Goal: Information Seeking & Learning: Learn about a topic

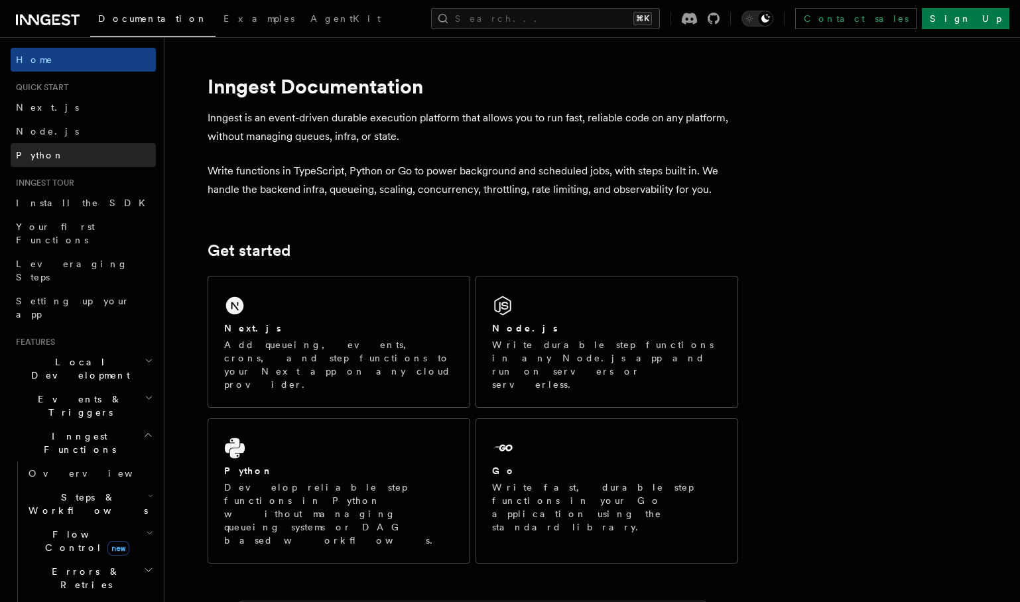
click at [64, 154] on link "Python" at bounding box center [83, 155] width 145 height 24
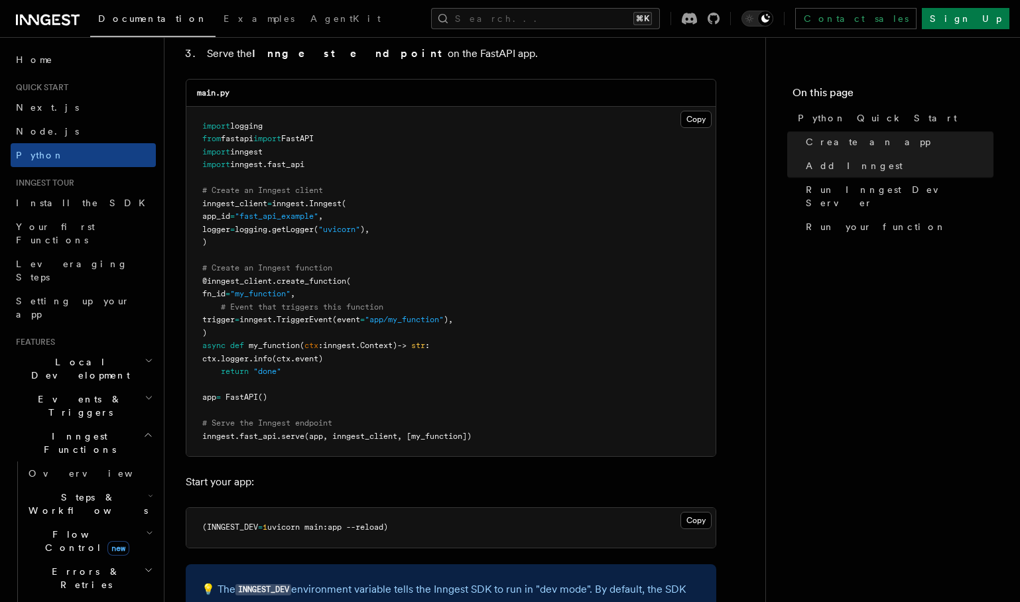
scroll to position [912, 0]
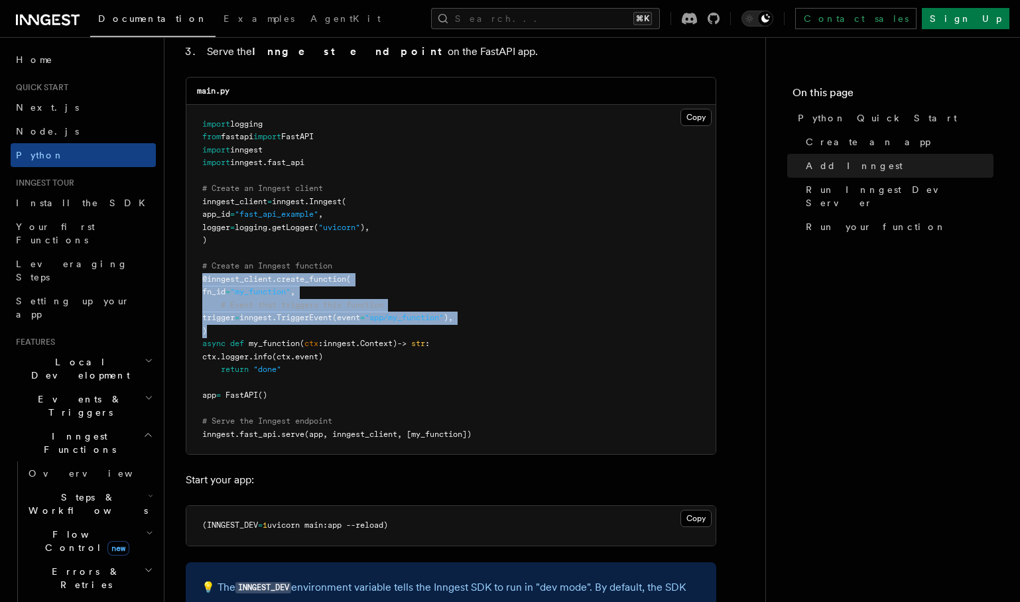
drag, startPoint x: 202, startPoint y: 281, endPoint x: 221, endPoint y: 327, distance: 49.4
click at [221, 327] on pre "import logging from fastapi import FastAPI import inngest import inngest . fast…" at bounding box center [450, 280] width 529 height 350
click at [318, 282] on span "create_function" at bounding box center [311, 278] width 70 height 9
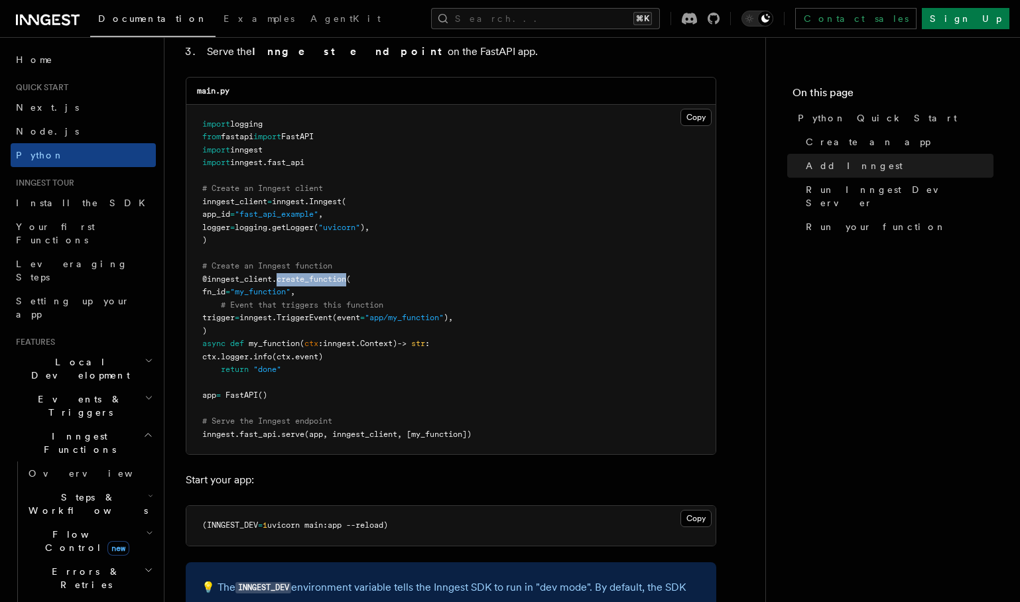
click at [318, 282] on span "create_function" at bounding box center [311, 278] width 70 height 9
click at [290, 290] on span ""my_function"" at bounding box center [260, 291] width 60 height 9
click at [325, 319] on span "TriggerEvent" at bounding box center [304, 317] width 56 height 9
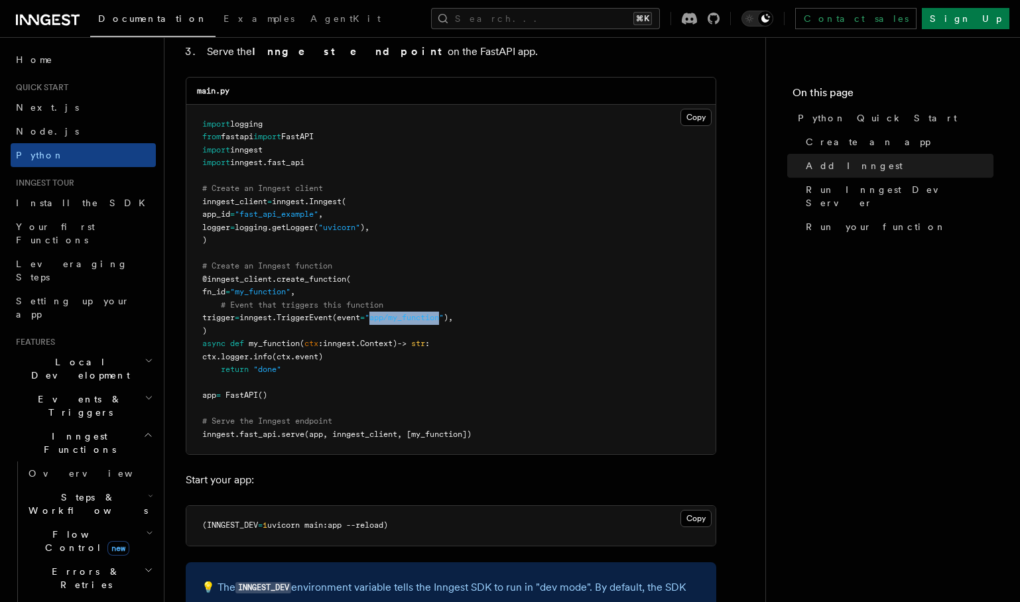
drag, startPoint x: 393, startPoint y: 319, endPoint x: 465, endPoint y: 318, distance: 72.3
click at [444, 318] on span ""app/my_function"" at bounding box center [404, 317] width 79 height 9
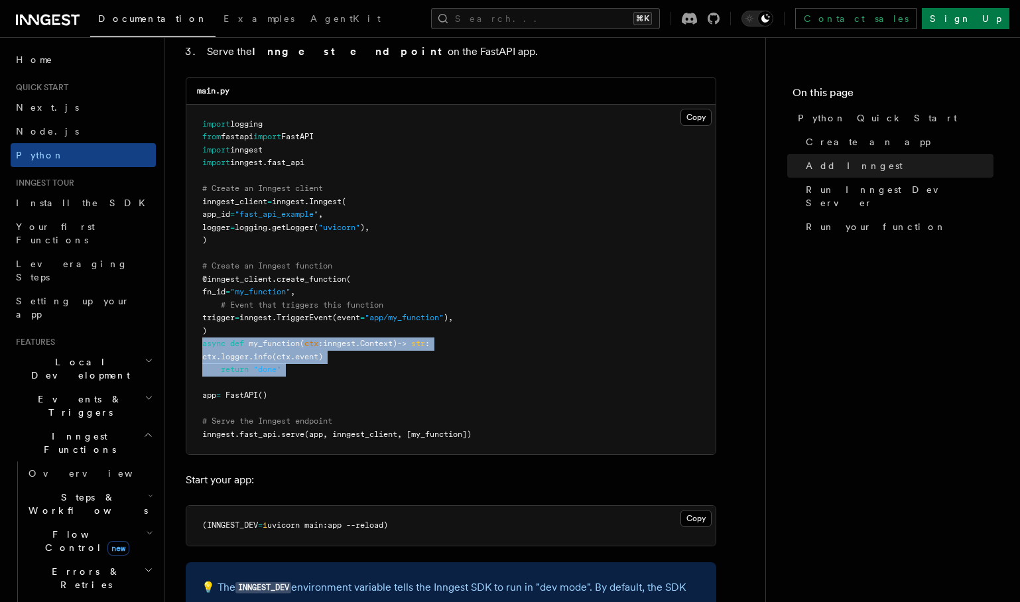
drag, startPoint x: 206, startPoint y: 345, endPoint x: 306, endPoint y: 379, distance: 105.9
click at [306, 379] on pre "import logging from fastapi import FastAPI import inngest import inngest . fast…" at bounding box center [450, 280] width 529 height 350
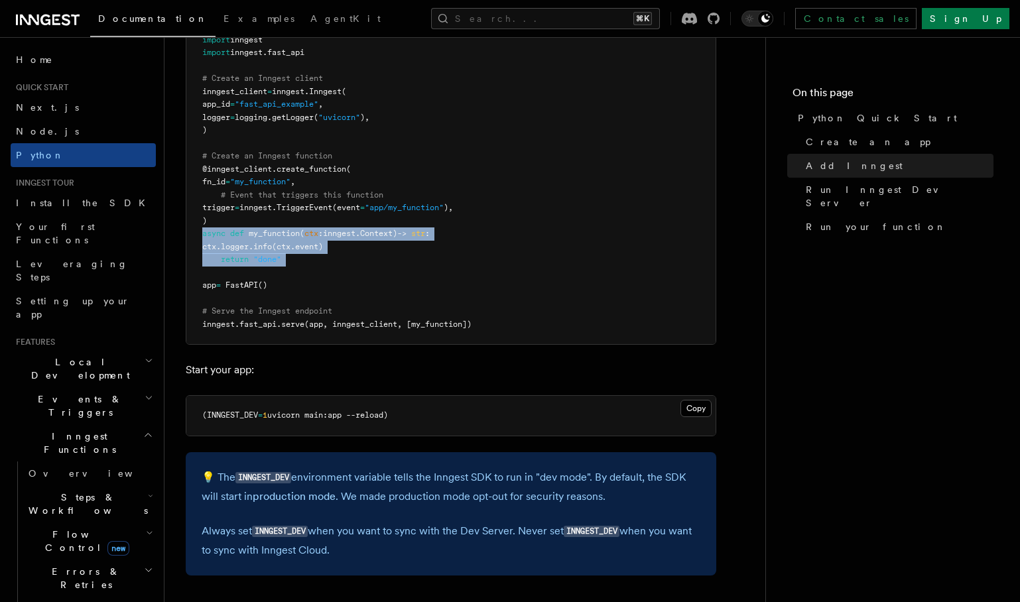
scroll to position [1040, 0]
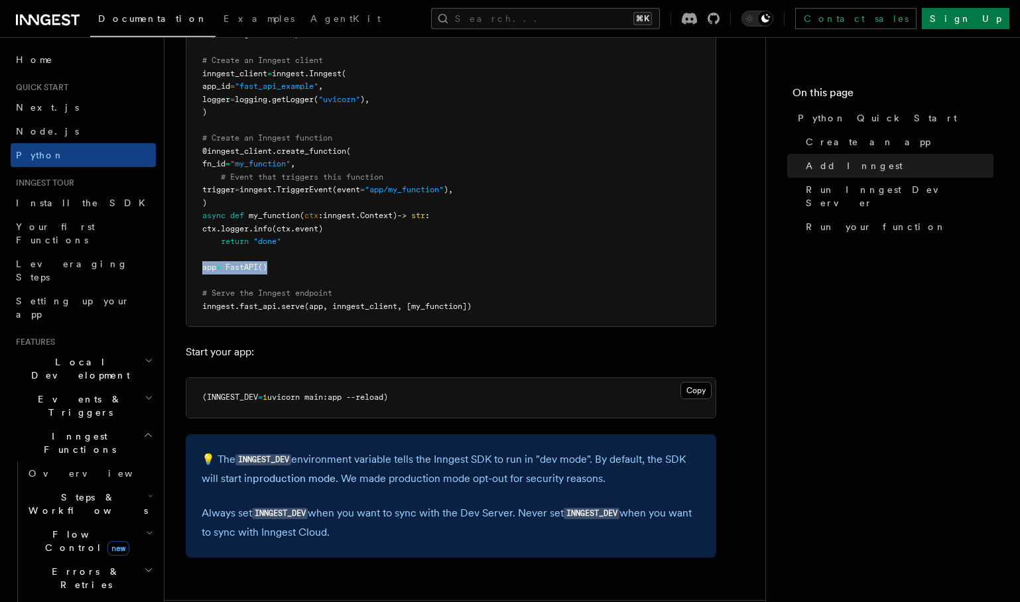
drag, startPoint x: 288, startPoint y: 269, endPoint x: 200, endPoint y: 270, distance: 88.2
click at [200, 270] on pre "import logging from fastapi import FastAPI import inngest import inngest . fast…" at bounding box center [450, 152] width 529 height 350
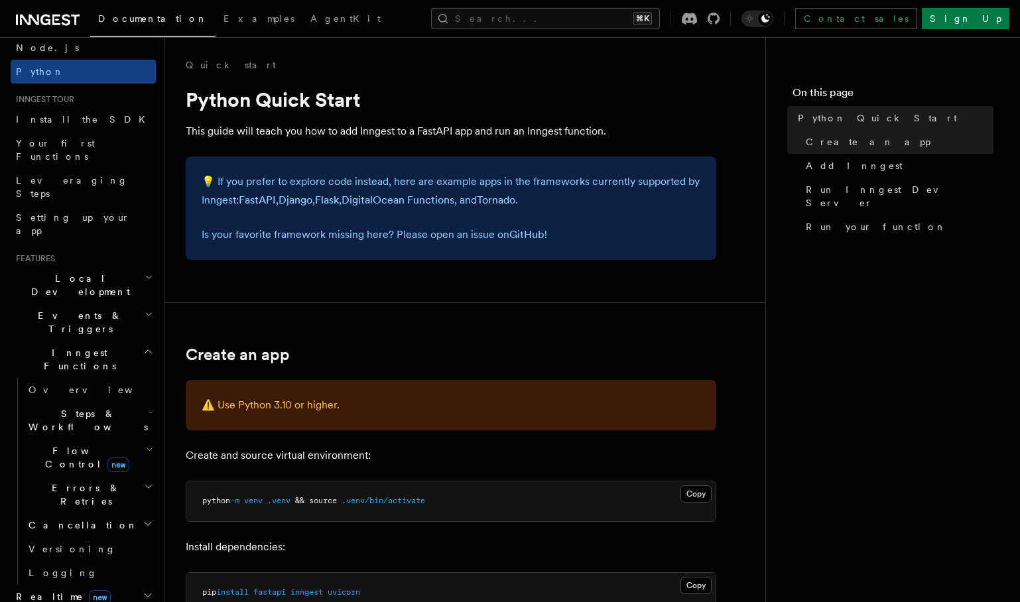
scroll to position [127, 0]
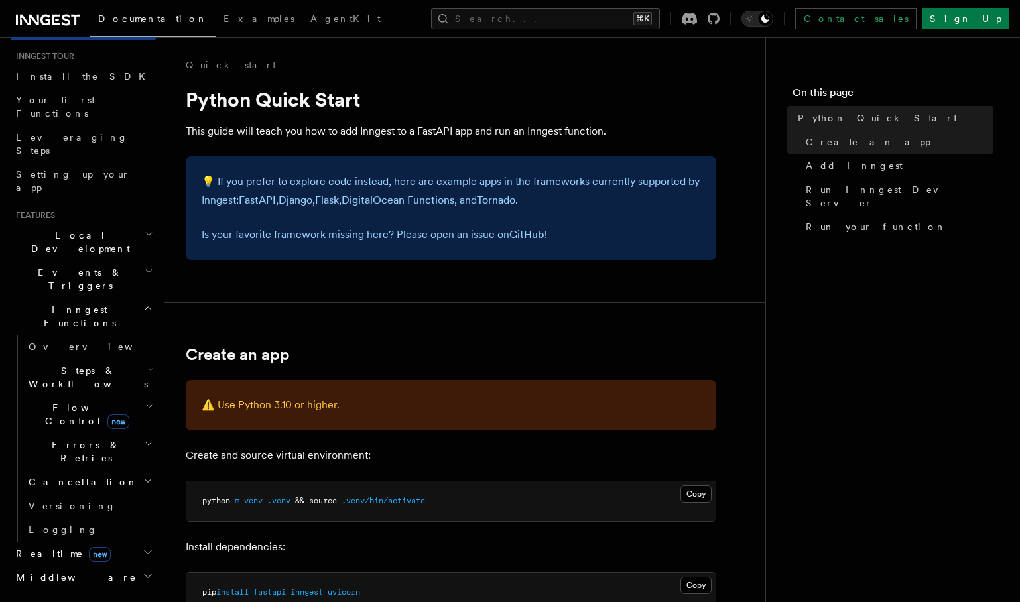
click at [70, 359] on h2 "Steps & Workflows" at bounding box center [89, 377] width 133 height 37
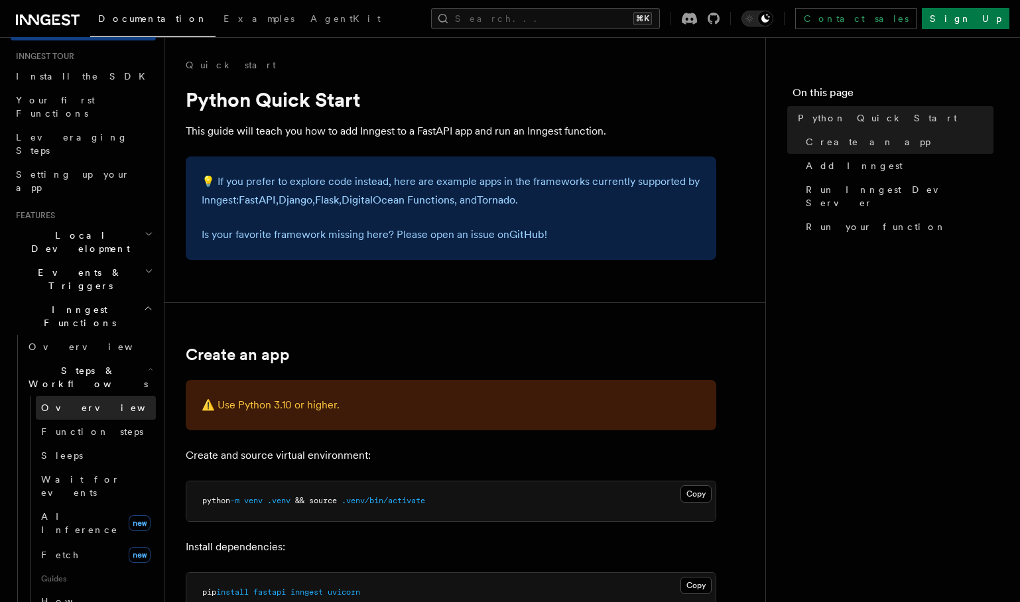
click at [70, 402] on span "Overview" at bounding box center [109, 407] width 137 height 11
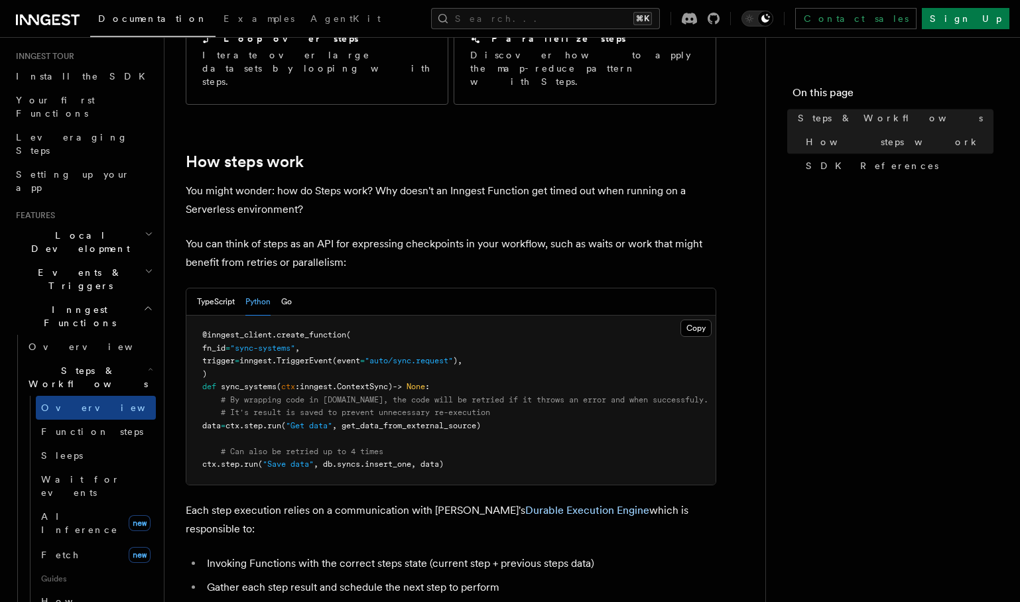
scroll to position [619, 0]
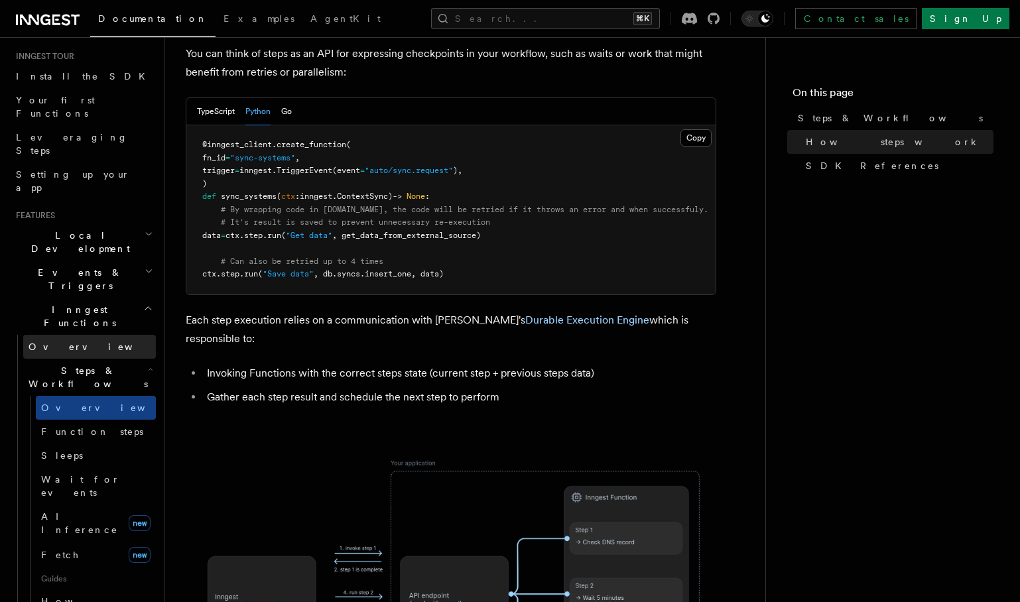
click at [77, 335] on link "Overview" at bounding box center [89, 347] width 133 height 24
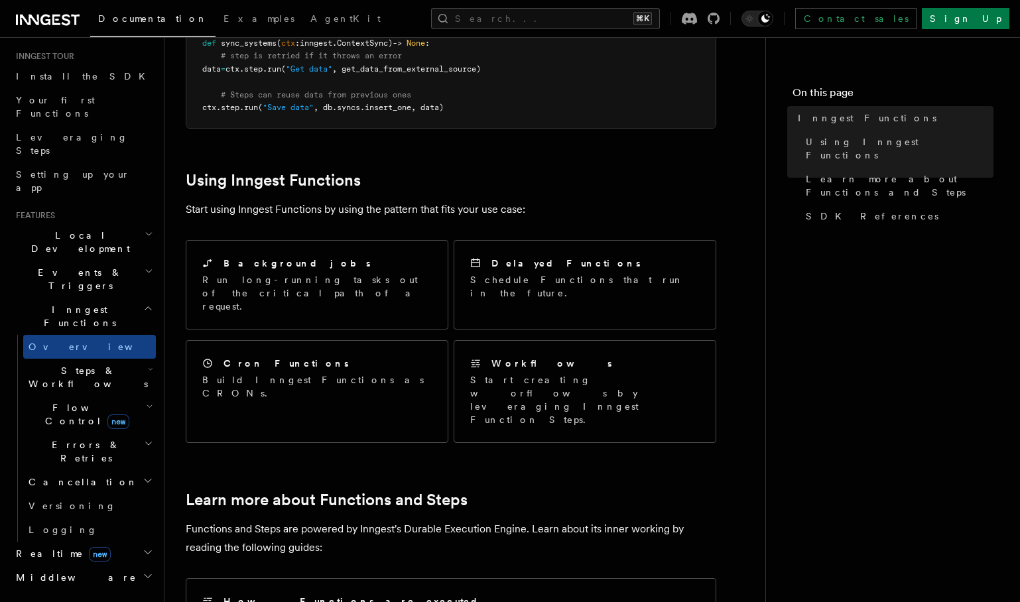
scroll to position [424, 0]
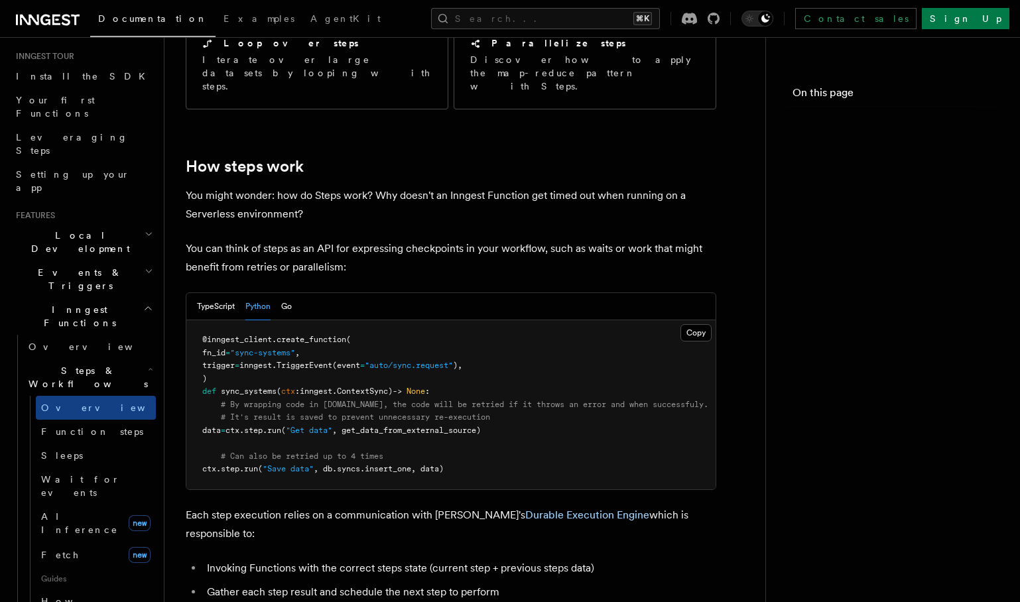
scroll to position [619, 0]
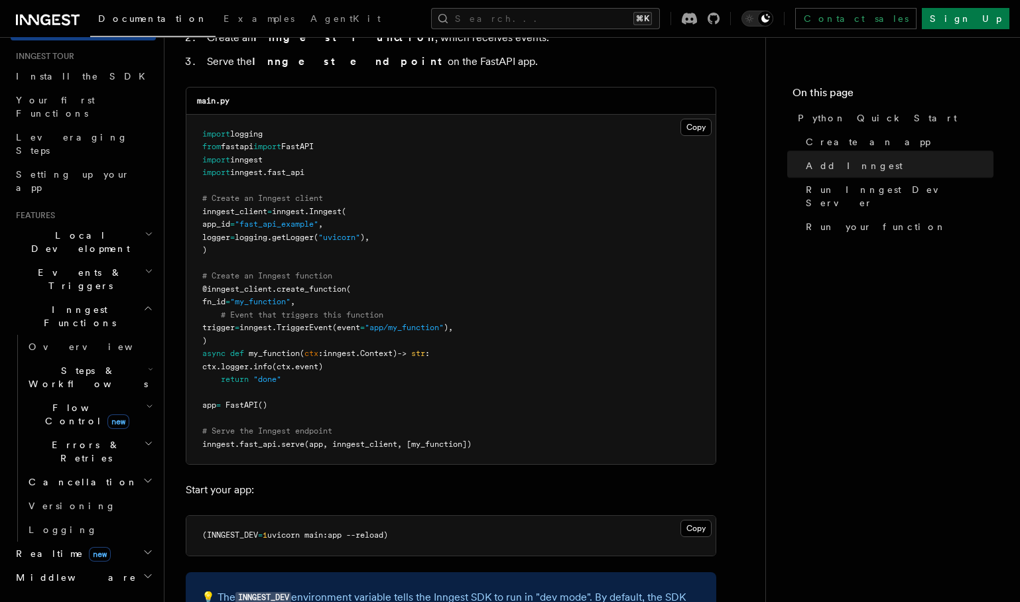
scroll to position [901, 0]
drag, startPoint x: 394, startPoint y: 329, endPoint x: 411, endPoint y: 329, distance: 16.6
click at [444, 330] on span ""app/my_function"" at bounding box center [404, 328] width 79 height 9
drag, startPoint x: 312, startPoint y: 330, endPoint x: 343, endPoint y: 331, distance: 31.9
click at [343, 331] on span "trigger = inngest. TriggerEvent (event = "app/my_function" )," at bounding box center [327, 328] width 251 height 9
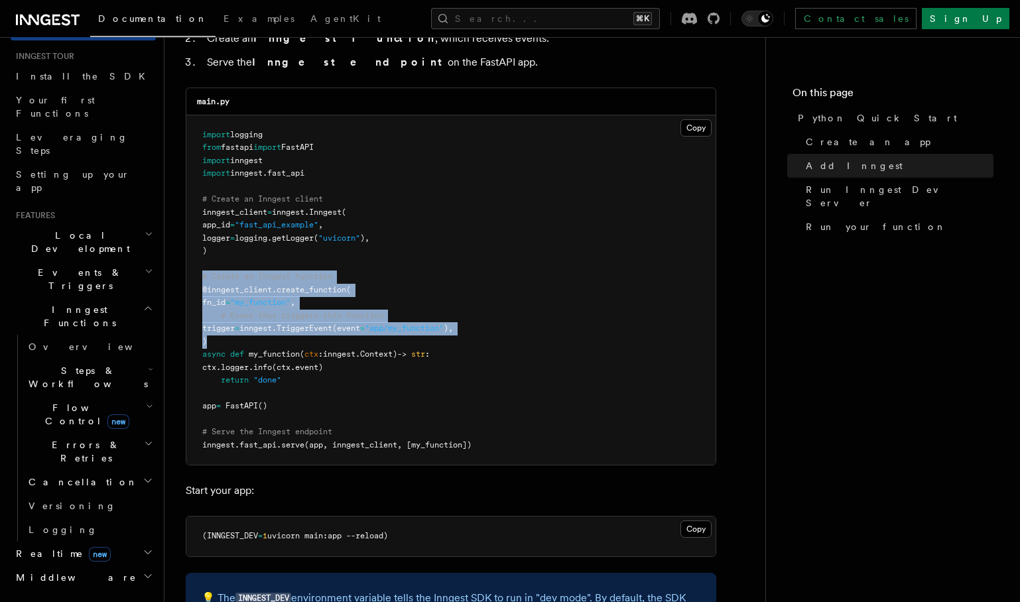
drag, startPoint x: 184, startPoint y: 270, endPoint x: 280, endPoint y: 340, distance: 118.7
click at [56, 364] on span "Steps & Workflows" at bounding box center [85, 377] width 125 height 27
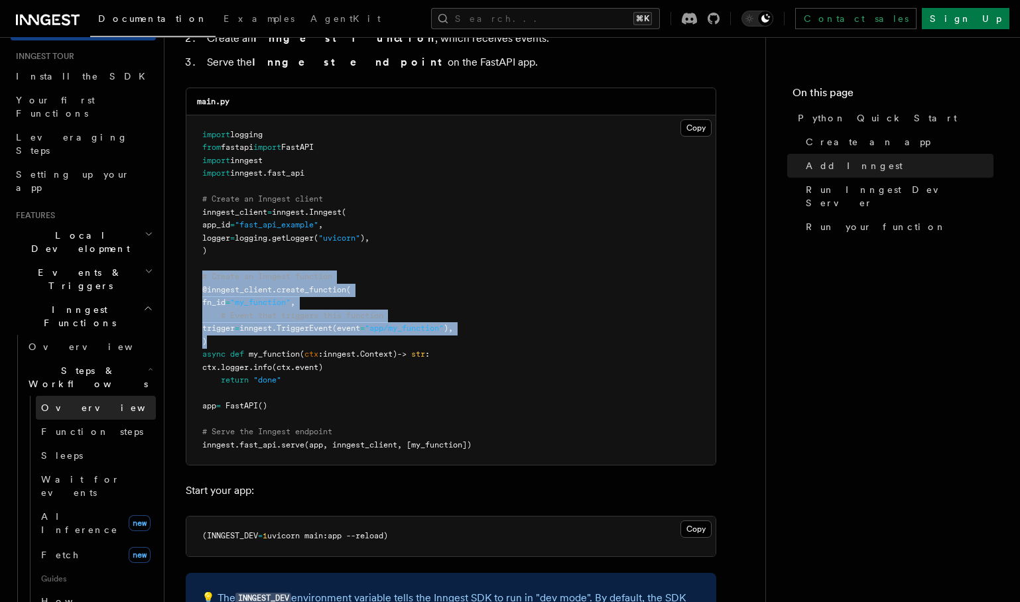
click at [56, 396] on link "Overview" at bounding box center [96, 408] width 120 height 24
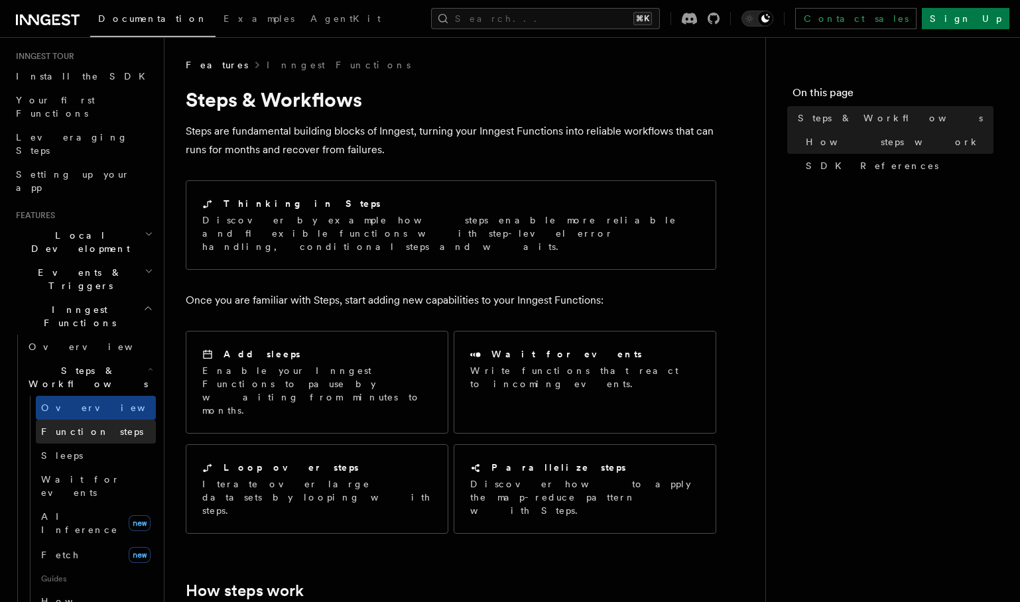
click at [93, 426] on span "Function steps" at bounding box center [92, 431] width 102 height 11
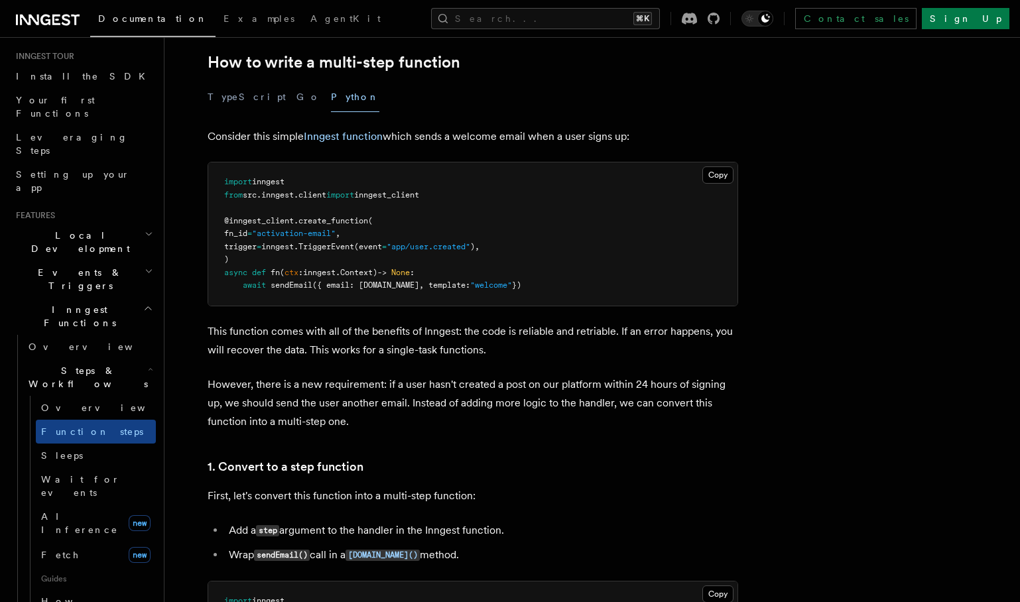
scroll to position [428, 0]
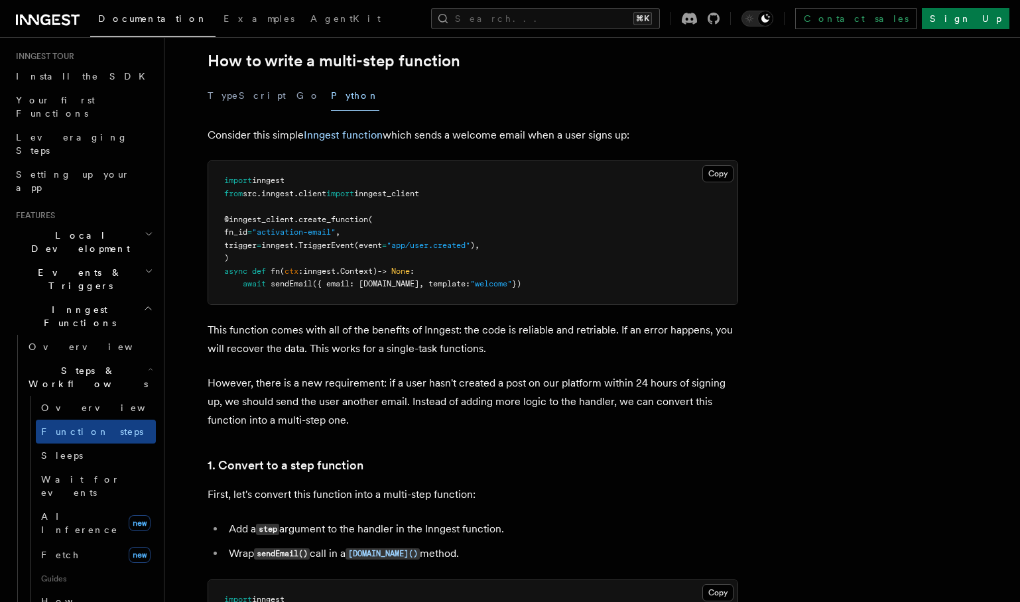
drag, startPoint x: 231, startPoint y: 286, endPoint x: 595, endPoint y: 284, distance: 364.0
click at [595, 284] on pre "import inngest from src . inngest . client import inngest_client @inngest_clien…" at bounding box center [472, 232] width 529 height 143
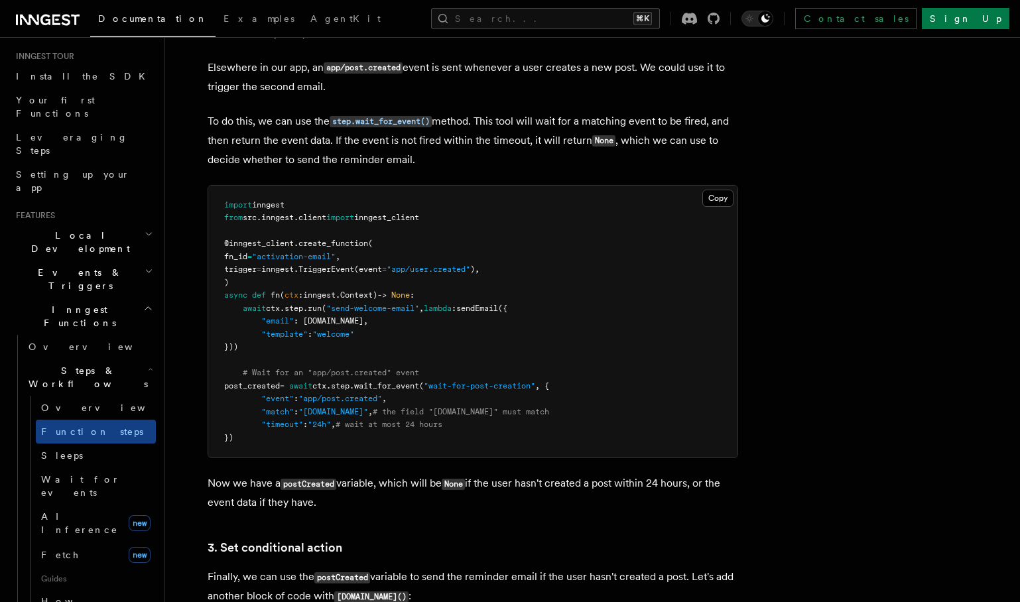
scroll to position [1332, 0]
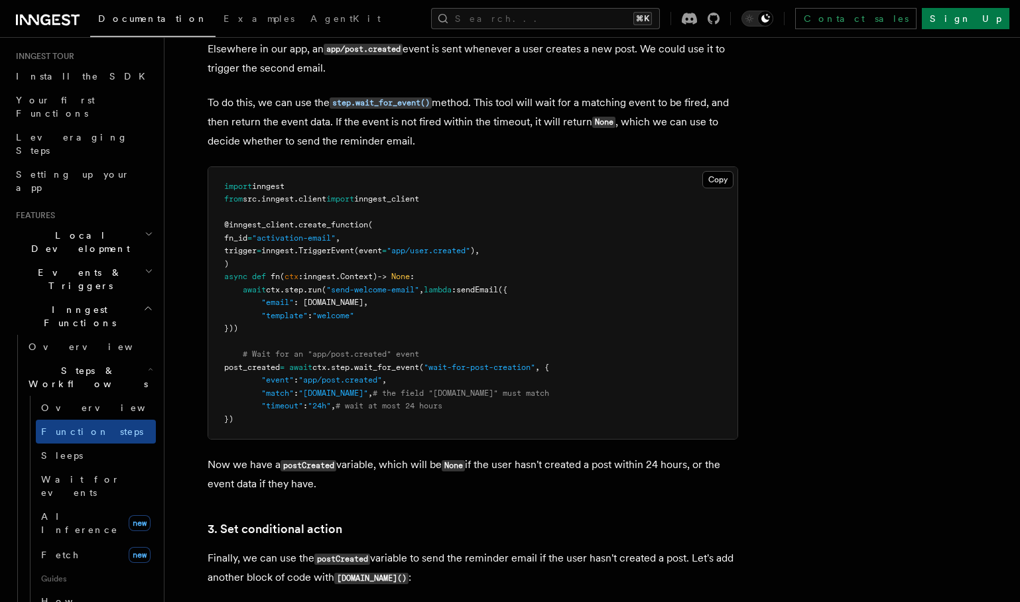
drag, startPoint x: 241, startPoint y: 292, endPoint x: 295, endPoint y: 336, distance: 70.2
click at [295, 336] on pre "import inngest from src . inngest . client import inngest_client @inngest_clien…" at bounding box center [472, 303] width 529 height 272
drag, startPoint x: 241, startPoint y: 368, endPoint x: 265, endPoint y: 410, distance: 48.4
click at [265, 410] on code "import inngest from src . inngest . client import inngest_client @inngest_clien…" at bounding box center [386, 303] width 325 height 242
drag, startPoint x: 320, startPoint y: 357, endPoint x: 389, endPoint y: 359, distance: 69.0
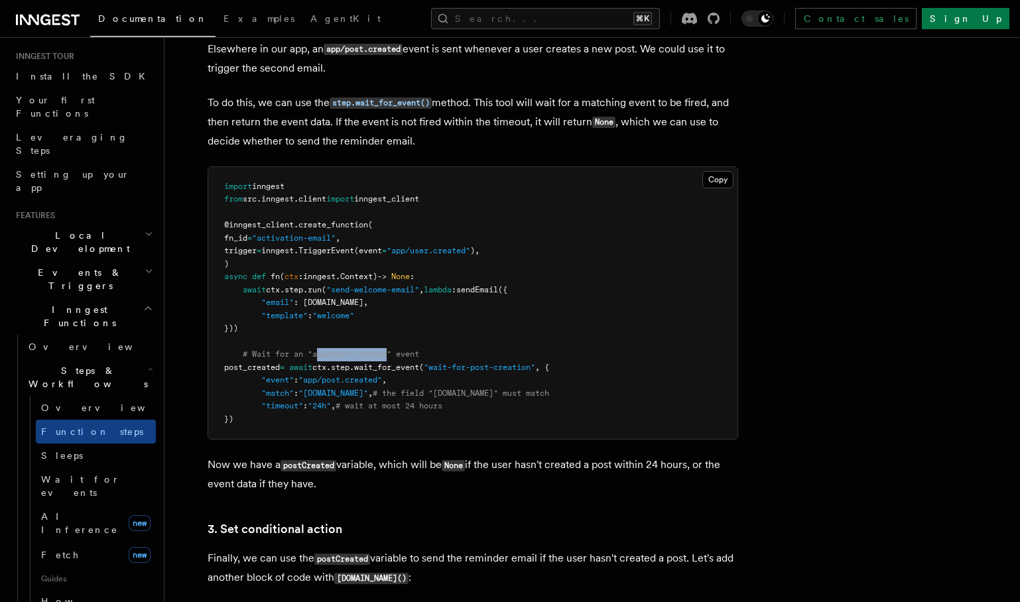
click at [389, 359] on span "# Wait for an "app/post.created" event" at bounding box center [331, 353] width 176 height 9
drag, startPoint x: 241, startPoint y: 288, endPoint x: 270, endPoint y: 329, distance: 50.4
click at [270, 329] on pre "import inngest from src . inngest . client import inngest_client @inngest_clien…" at bounding box center [472, 303] width 529 height 272
drag, startPoint x: 240, startPoint y: 369, endPoint x: 271, endPoint y: 425, distance: 64.4
click at [271, 425] on pre "import inngest from src . inngest . client import inngest_client @inngest_clien…" at bounding box center [472, 303] width 529 height 272
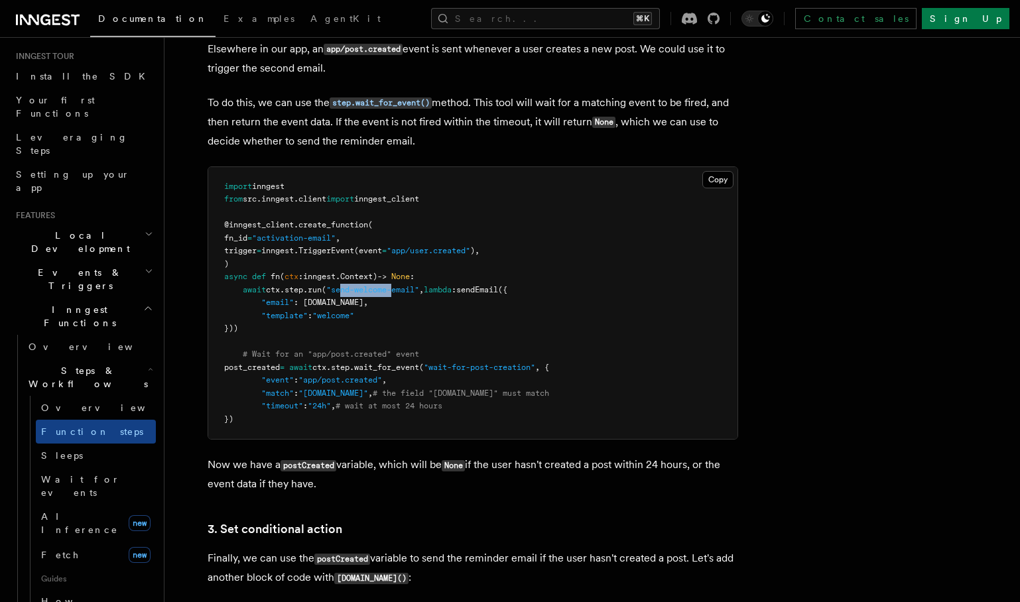
drag, startPoint x: 347, startPoint y: 294, endPoint x: 402, endPoint y: 294, distance: 55.0
click at [402, 294] on span ""send-welcome-email"" at bounding box center [372, 289] width 93 height 9
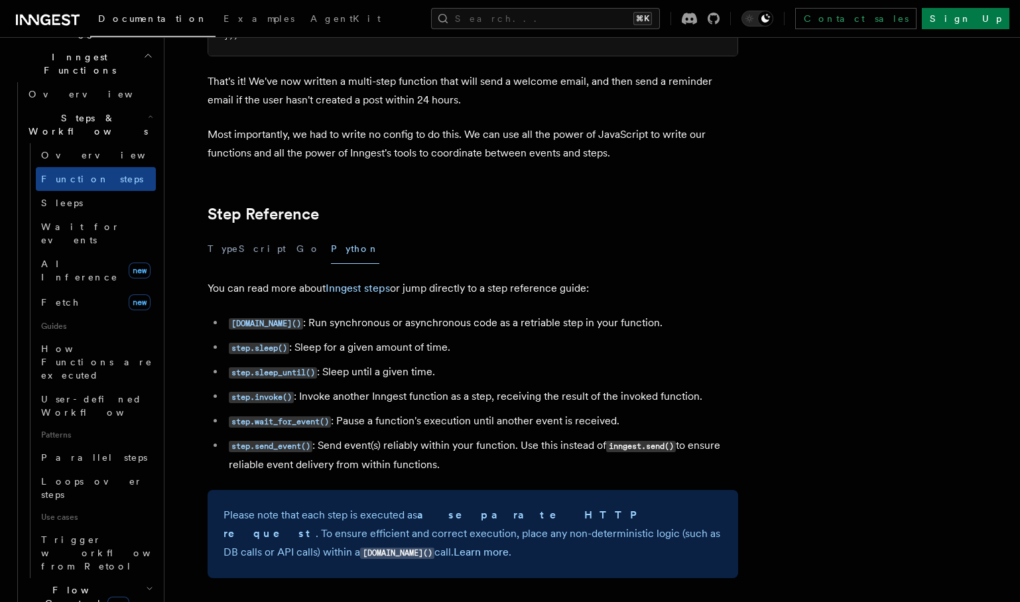
scroll to position [0, 0]
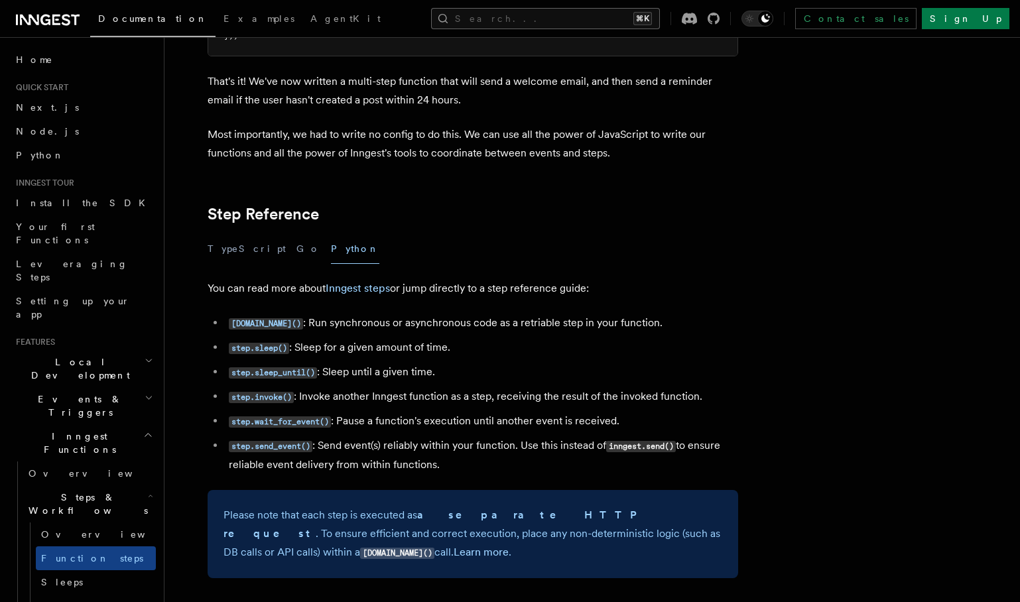
click at [538, 27] on button "Search... ⌘K" at bounding box center [545, 18] width 229 height 21
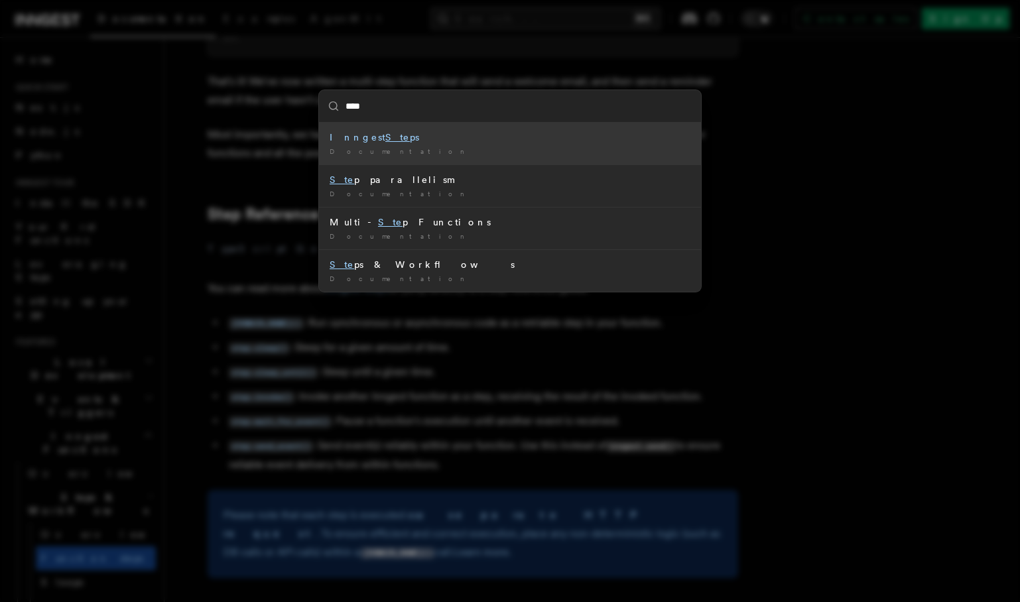
type input "*****"
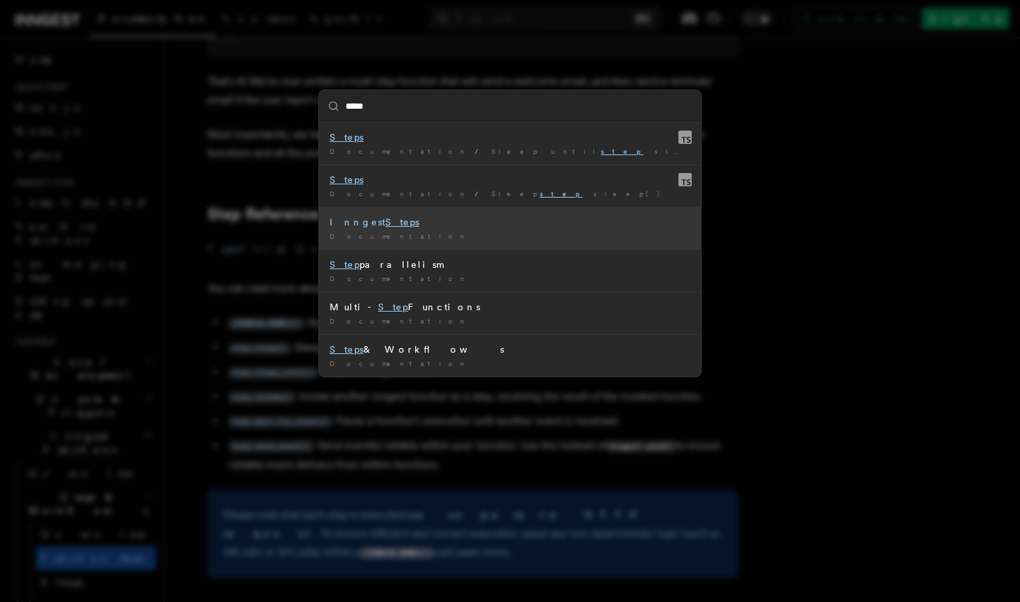
click at [351, 227] on div "Inngest Steps" at bounding box center [510, 221] width 361 height 13
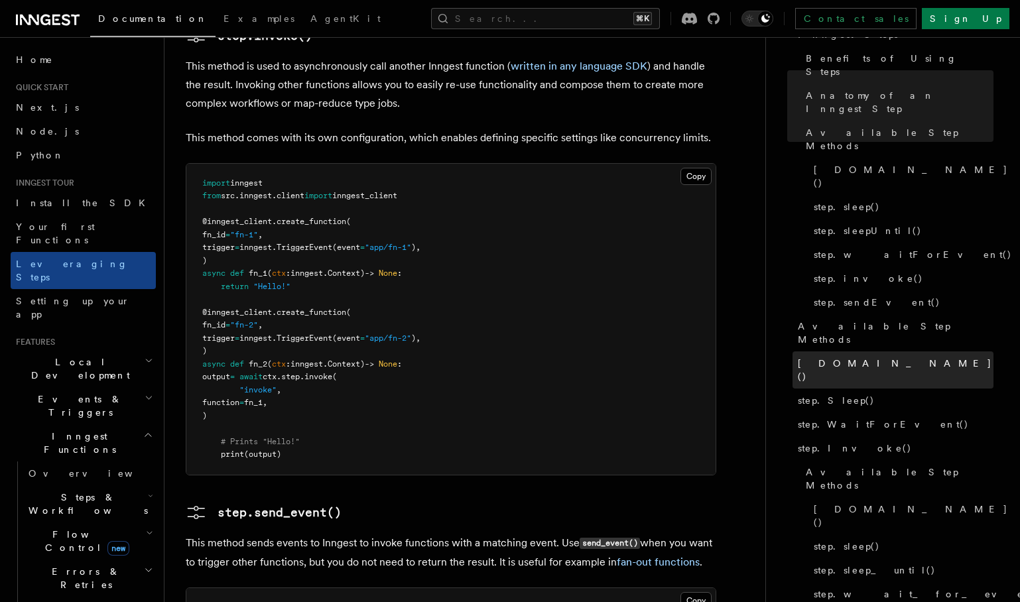
scroll to position [84, 0]
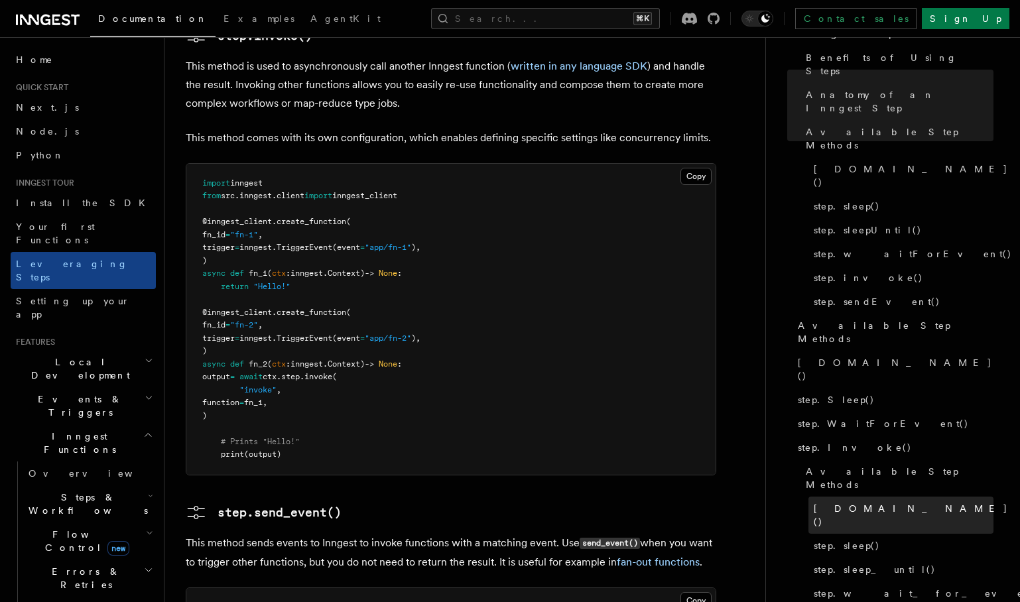
click at [817, 502] on span "step.run()" at bounding box center [910, 515] width 194 height 27
click at [821, 502] on span "step.run()" at bounding box center [910, 515] width 194 height 27
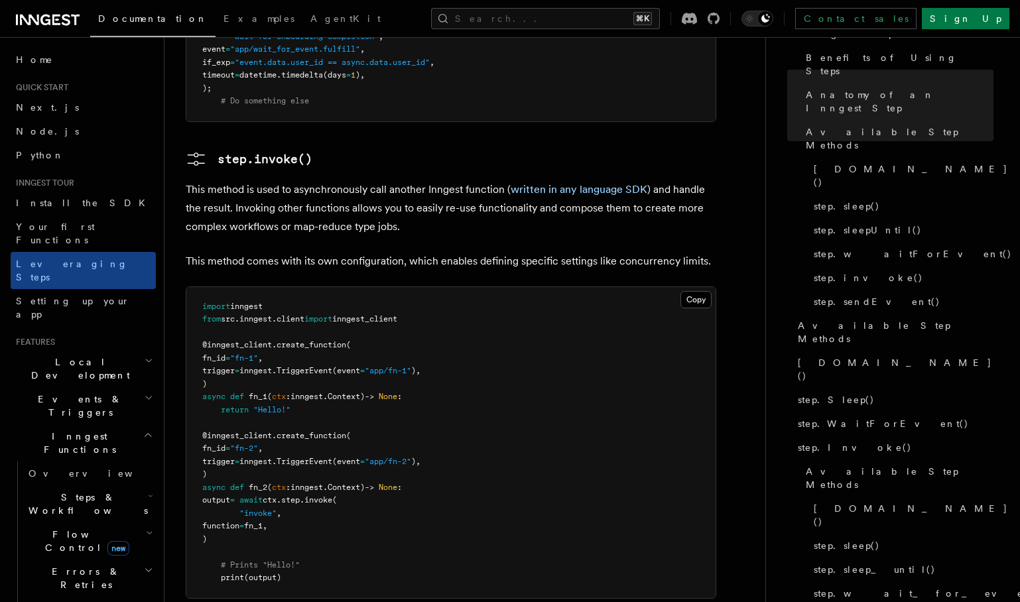
scroll to position [2448, 0]
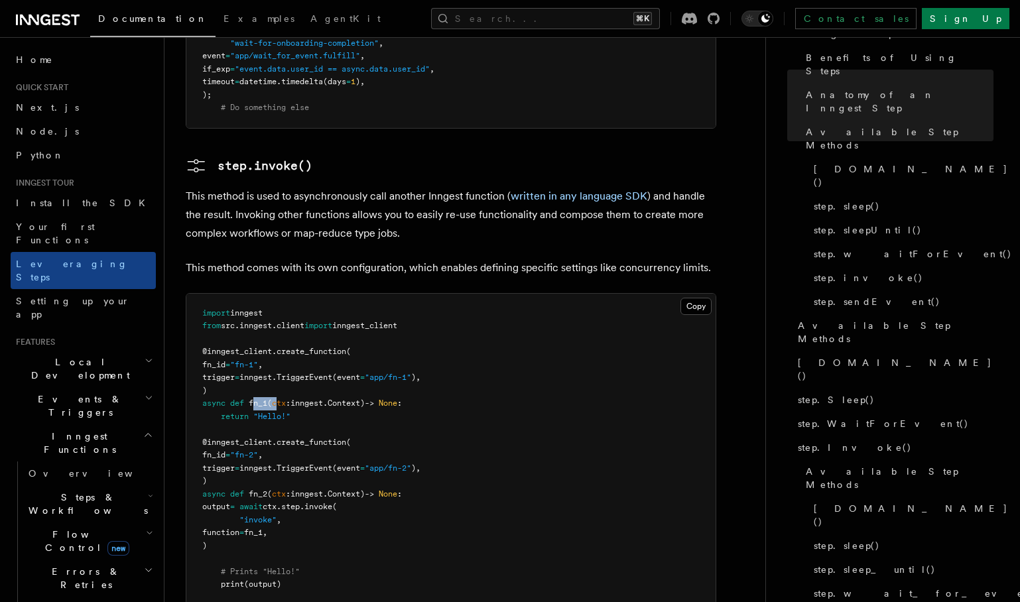
drag, startPoint x: 253, startPoint y: 314, endPoint x: 280, endPoint y: 314, distance: 26.5
click at [280, 398] on span "async def fn_1 ( ctx : inngest . Context) -> None :" at bounding box center [302, 402] width 200 height 9
drag, startPoint x: 226, startPoint y: 428, endPoint x: 238, endPoint y: 455, distance: 29.7
click at [238, 455] on pre "import inngest from src . inngest . client import inngest_client @inngest_clien…" at bounding box center [450, 449] width 529 height 311
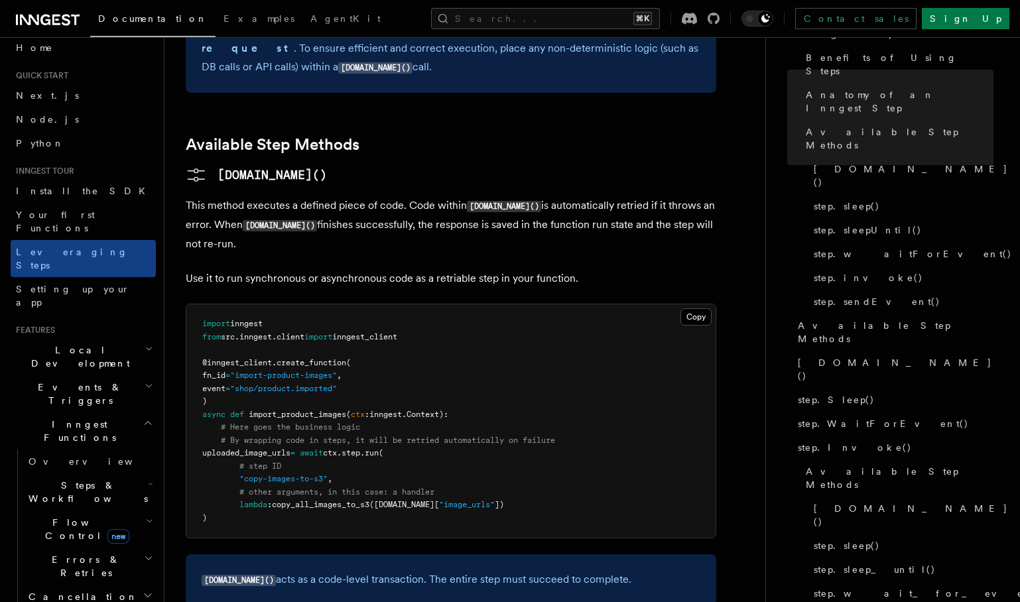
scroll to position [56, 0]
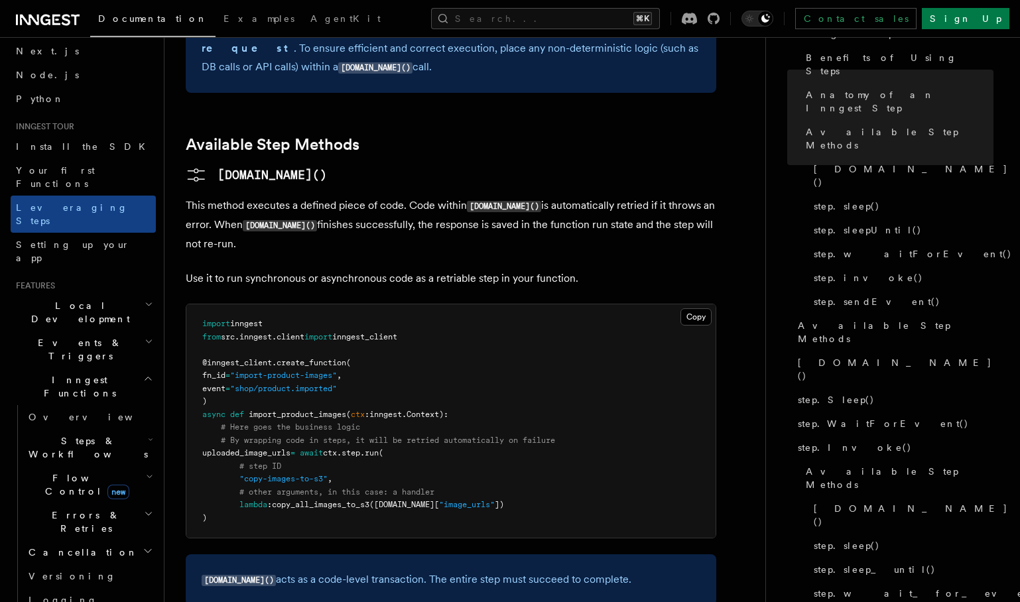
click at [74, 434] on span "Steps & Workflows" at bounding box center [85, 447] width 125 height 27
click at [66, 471] on span "Overview" at bounding box center [109, 477] width 137 height 13
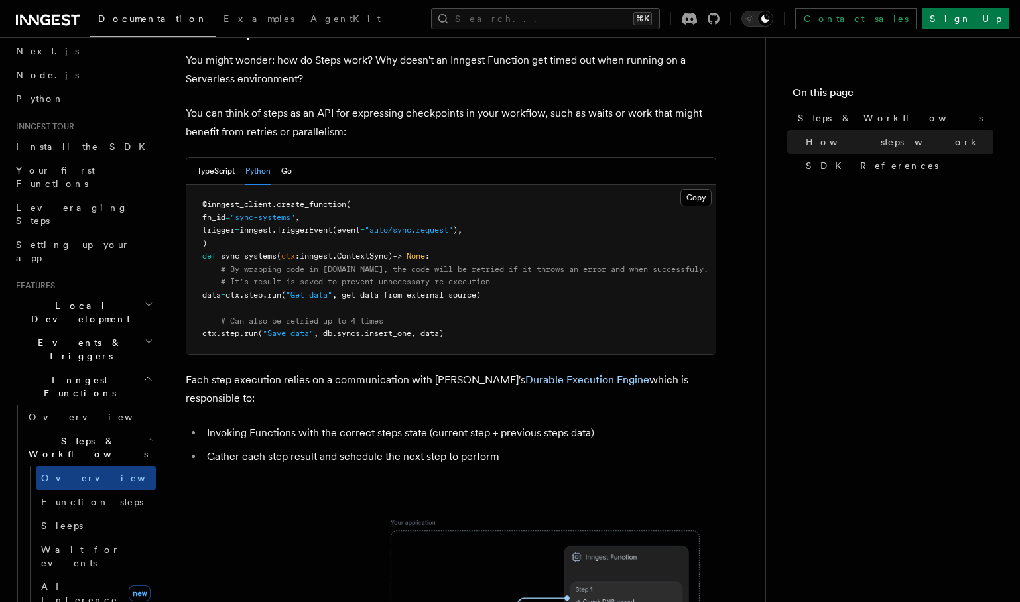
scroll to position [560, 0]
drag, startPoint x: 275, startPoint y: 243, endPoint x: 315, endPoint y: 240, distance: 39.9
click at [315, 290] on span "data = ctx . step . run ( "Get data" , get_data_from_external_source)" at bounding box center [341, 294] width 278 height 9
click at [286, 290] on span "(" at bounding box center [283, 294] width 5 height 9
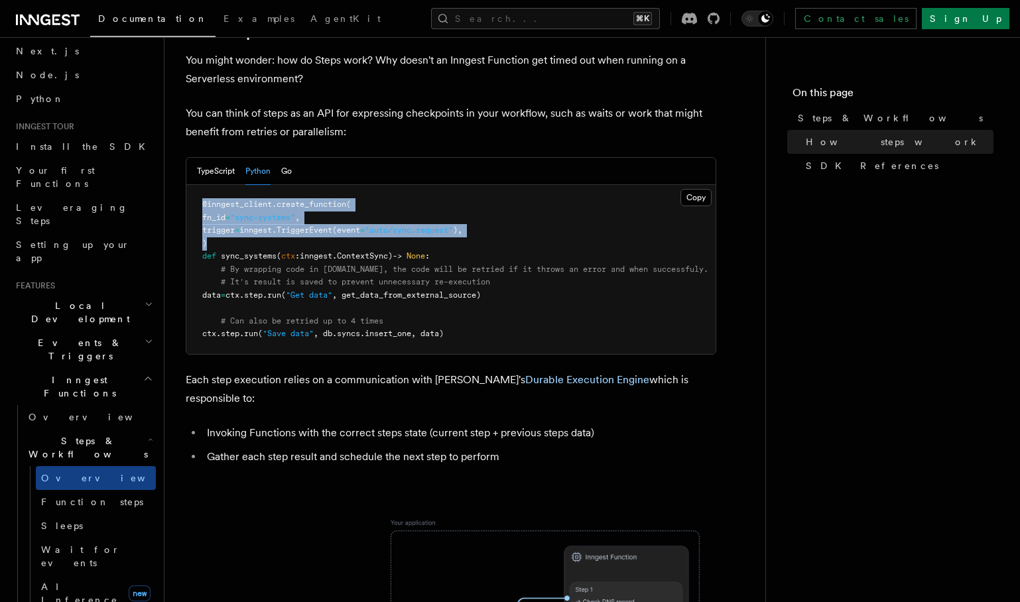
drag, startPoint x: 204, startPoint y: 150, endPoint x: 222, endPoint y: 190, distance: 43.3
click at [222, 190] on pre "@inngest_client . create_function ( fn_id = "sync-systems" , trigger = inngest.…" at bounding box center [450, 269] width 529 height 169
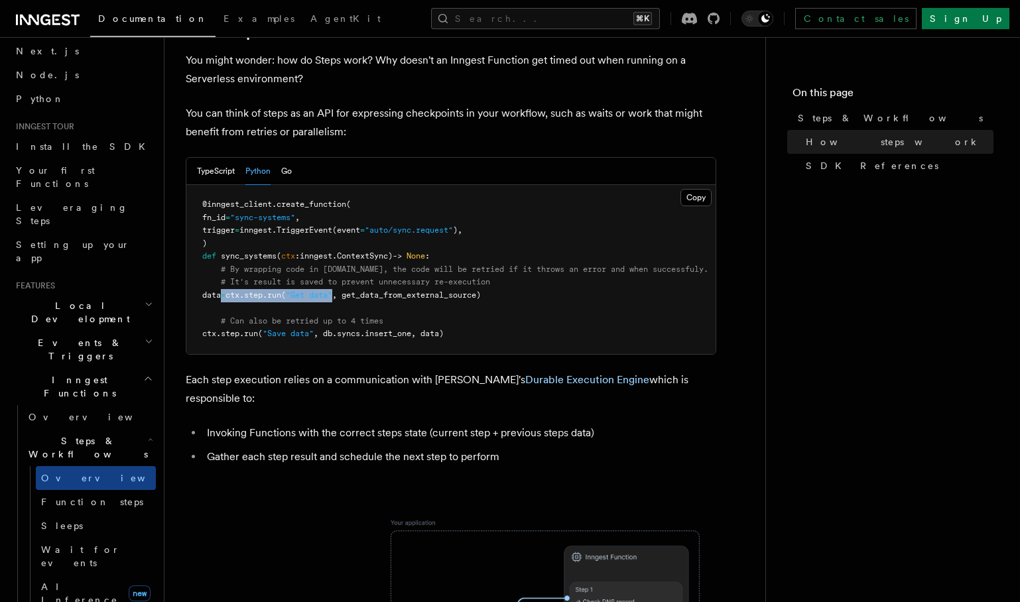
drag, startPoint x: 221, startPoint y: 243, endPoint x: 363, endPoint y: 245, distance: 141.9
click at [363, 290] on span "data = ctx . step . run ( "Get data" , get_data_from_external_source)" at bounding box center [341, 294] width 278 height 9
drag, startPoint x: 221, startPoint y: 282, endPoint x: 524, endPoint y: 280, distance: 302.3
click at [524, 280] on pre "@inngest_client . create_function ( fn_id = "sync-systems" , trigger = inngest.…" at bounding box center [450, 269] width 529 height 169
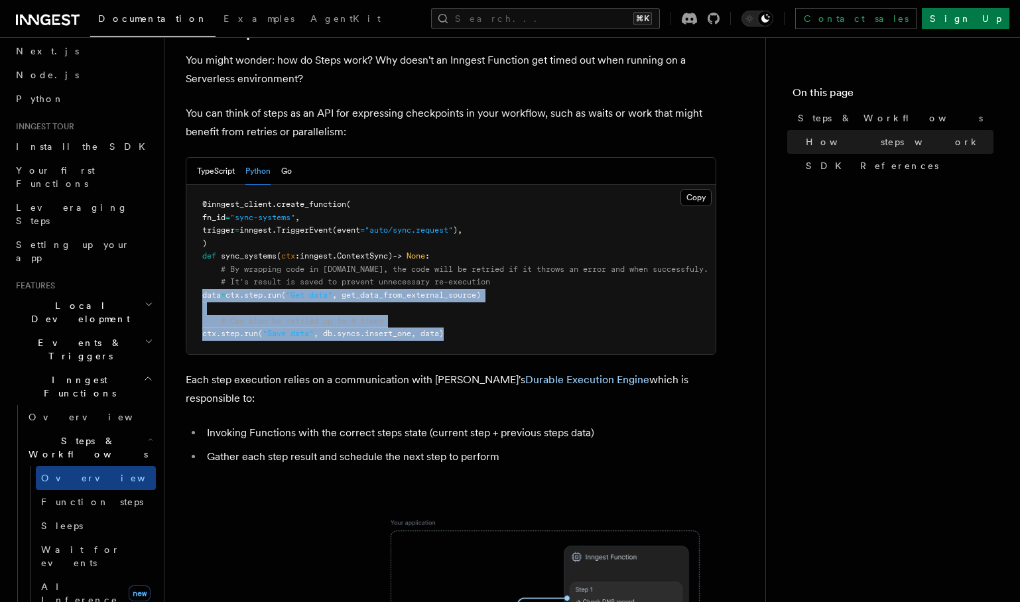
drag, startPoint x: 528, startPoint y: 280, endPoint x: 190, endPoint y: 237, distance: 340.9
click at [190, 237] on pre "@inngest_client . create_function ( fn_id = "sync-systems" , trigger = inngest.…" at bounding box center [450, 269] width 529 height 169
click at [258, 329] on span "run" at bounding box center [251, 333] width 14 height 9
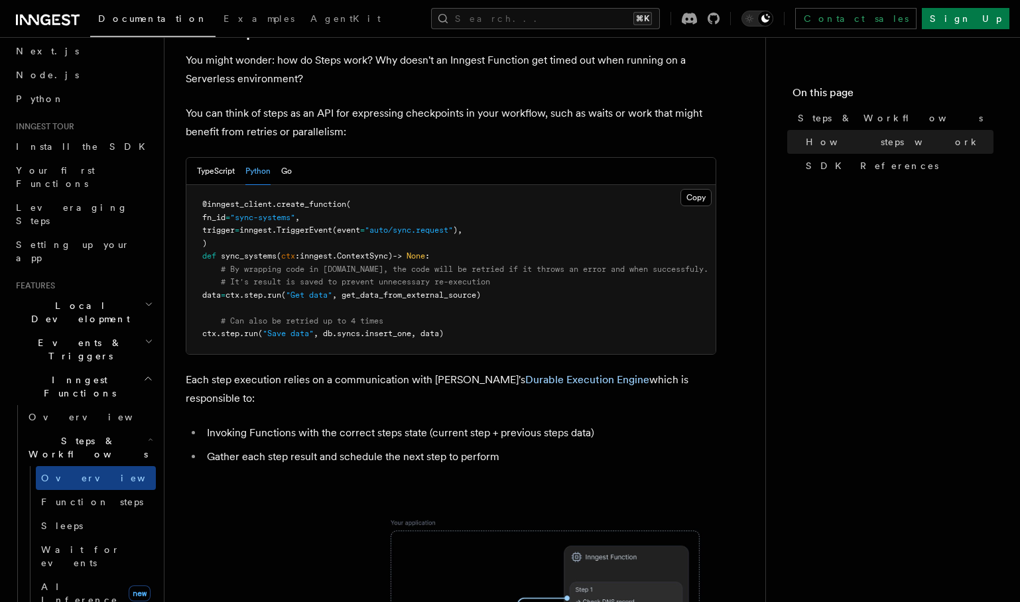
drag, startPoint x: 221, startPoint y: 281, endPoint x: 507, endPoint y: 286, distance: 286.5
click at [507, 286] on pre "@inngest_client . create_function ( fn_id = "sync-systems" , trigger = inngest.…" at bounding box center [450, 269] width 529 height 169
click at [254, 316] on span "# Can also be retried up to 4 times" at bounding box center [302, 320] width 162 height 9
drag, startPoint x: 239, startPoint y: 270, endPoint x: 398, endPoint y: 274, distance: 159.8
click at [398, 274] on pre "@inngest_client . create_function ( fn_id = "sync-systems" , trigger = inngest.…" at bounding box center [450, 269] width 529 height 169
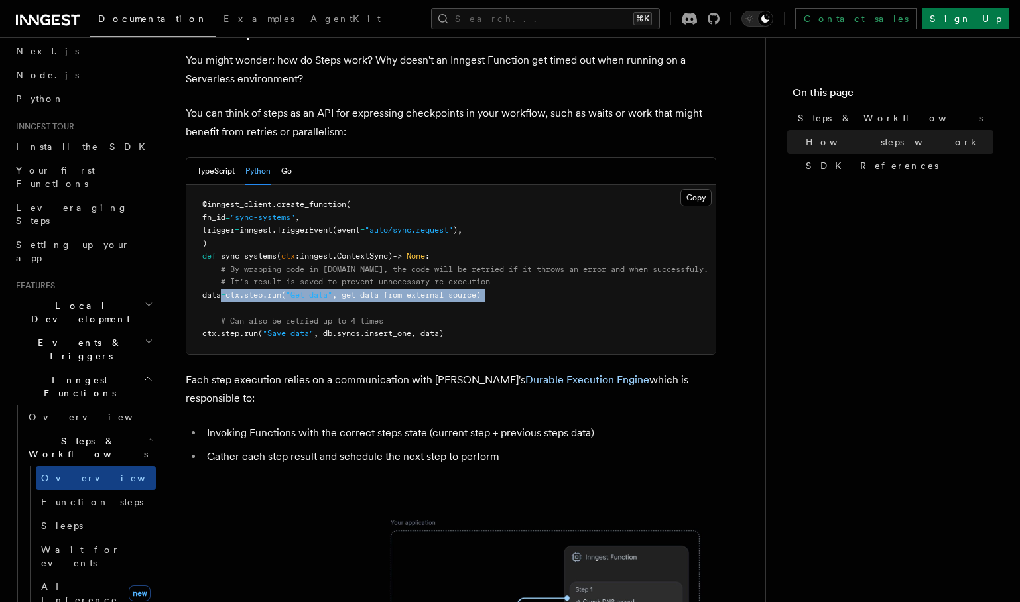
drag, startPoint x: 221, startPoint y: 245, endPoint x: 522, endPoint y: 251, distance: 301.1
click at [522, 251] on pre "@inngest_client . create_function ( fn_id = "sync-systems" , trigger = inngest.…" at bounding box center [450, 269] width 529 height 169
drag, startPoint x: 219, startPoint y: 280, endPoint x: 508, endPoint y: 284, distance: 288.4
click at [508, 284] on pre "@inngest_client . create_function ( fn_id = "sync-systems" , trigger = inngest.…" at bounding box center [450, 269] width 529 height 169
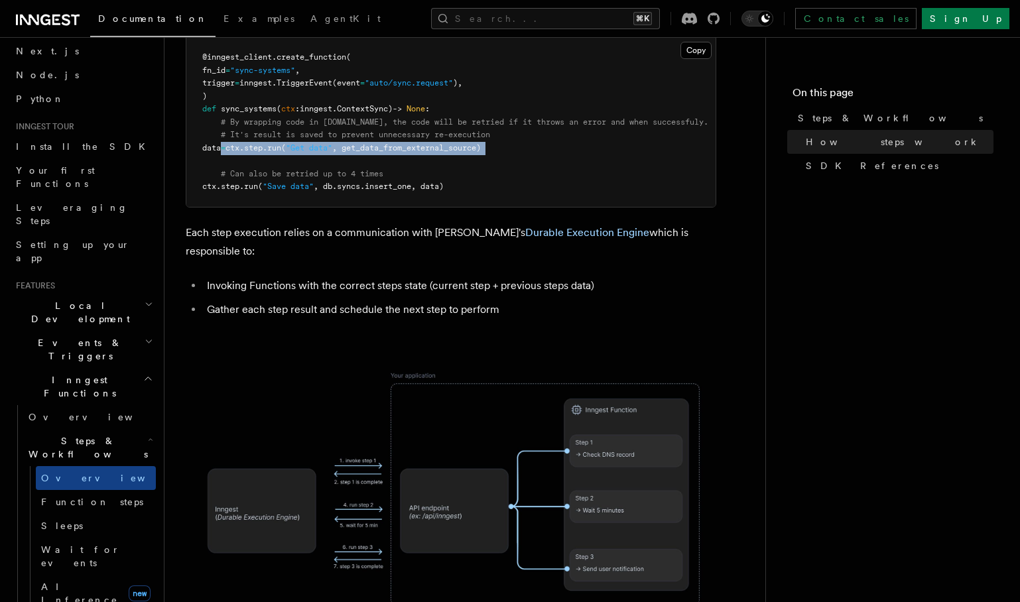
scroll to position [729, 0]
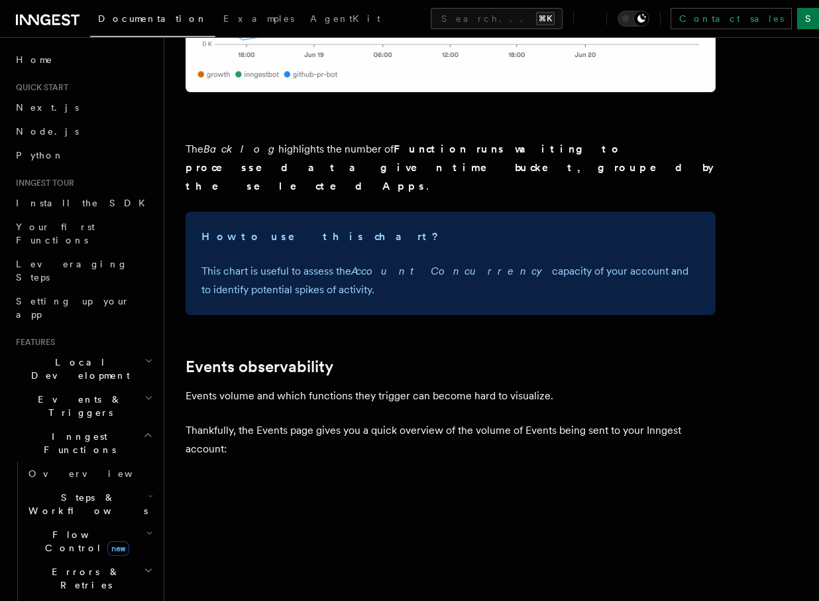
scroll to position [4057, 0]
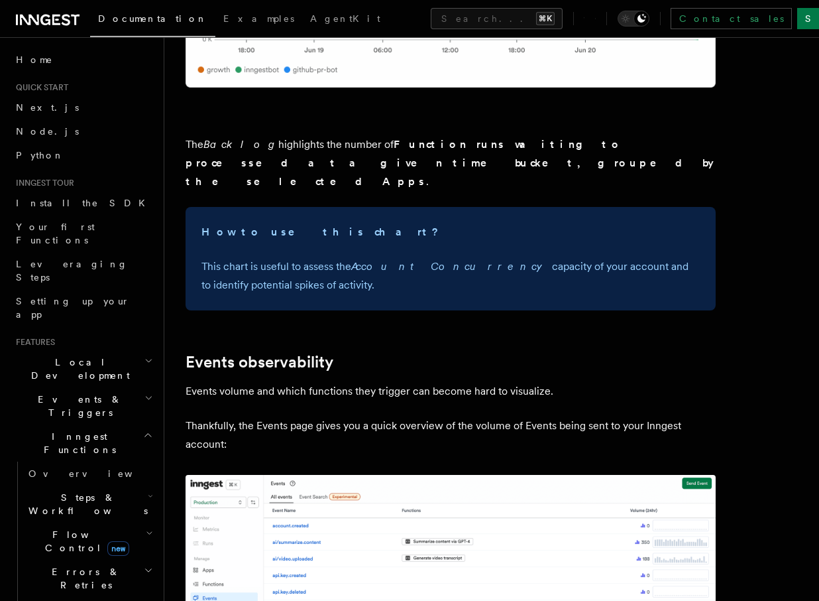
click at [379, 416] on p "Thankfully, the Events page gives you a quick overview of the volume of Events …" at bounding box center [451, 434] width 530 height 37
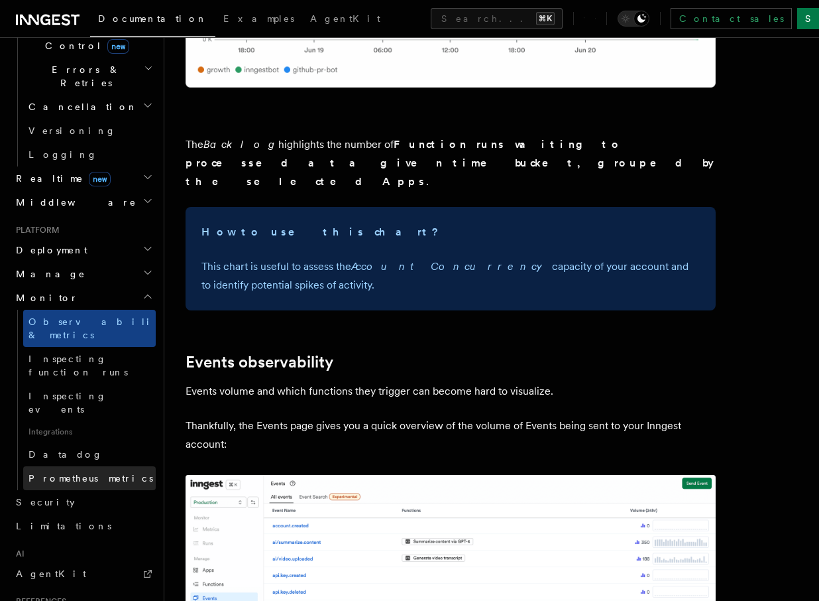
click at [58, 473] on span "Prometheus metrics" at bounding box center [91, 478] width 125 height 11
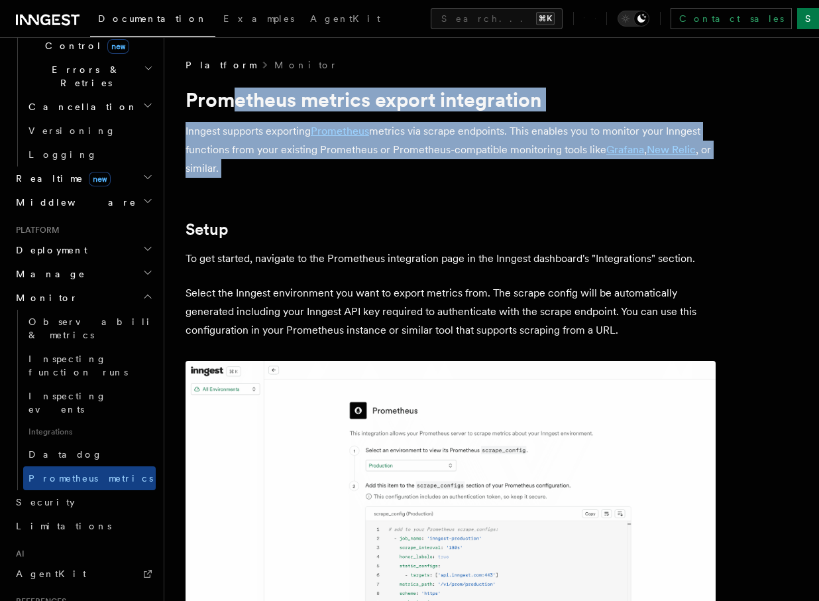
drag, startPoint x: 245, startPoint y: 127, endPoint x: 278, endPoint y: 195, distance: 76.2
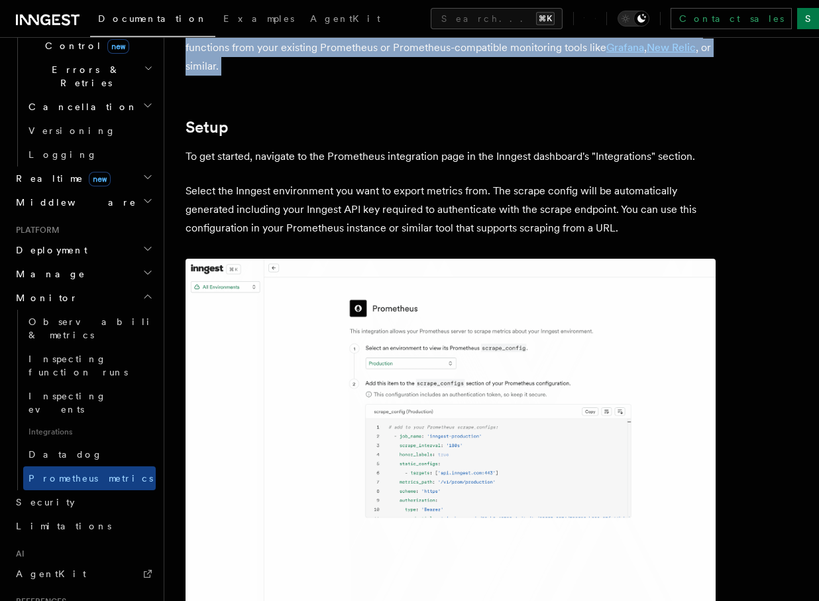
scroll to position [27, 0]
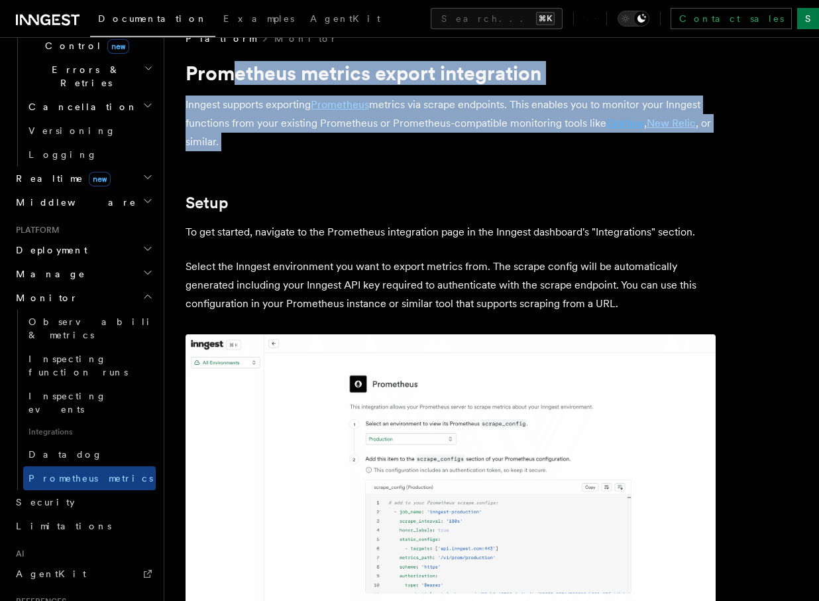
click at [631, 125] on link "Grafana" at bounding box center [626, 123] width 38 height 13
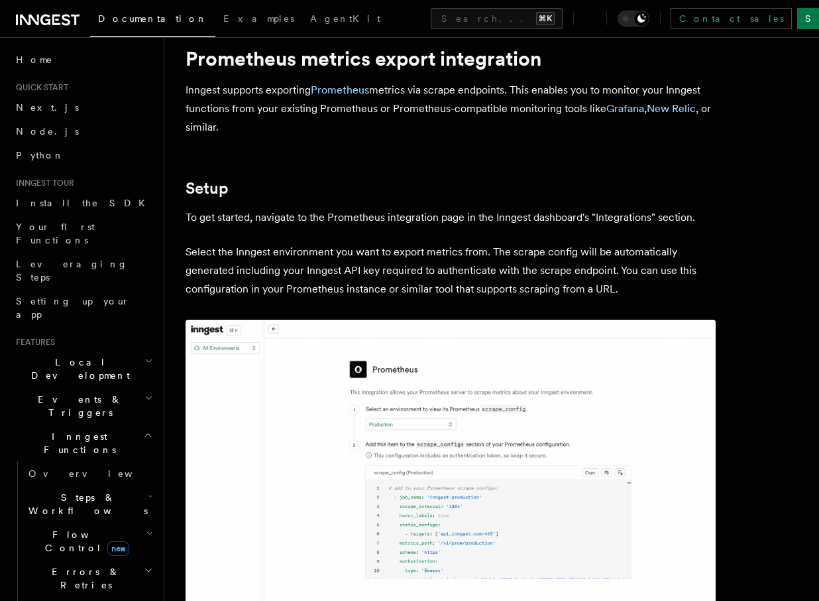
scroll to position [24, 0]
